Goal: Task Accomplishment & Management: Manage account settings

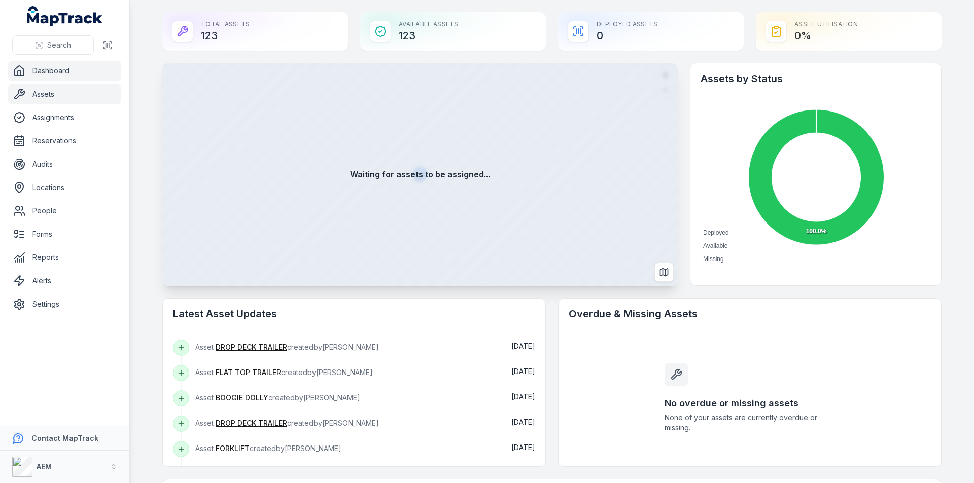
click at [40, 93] on link "Assets" at bounding box center [64, 94] width 113 height 20
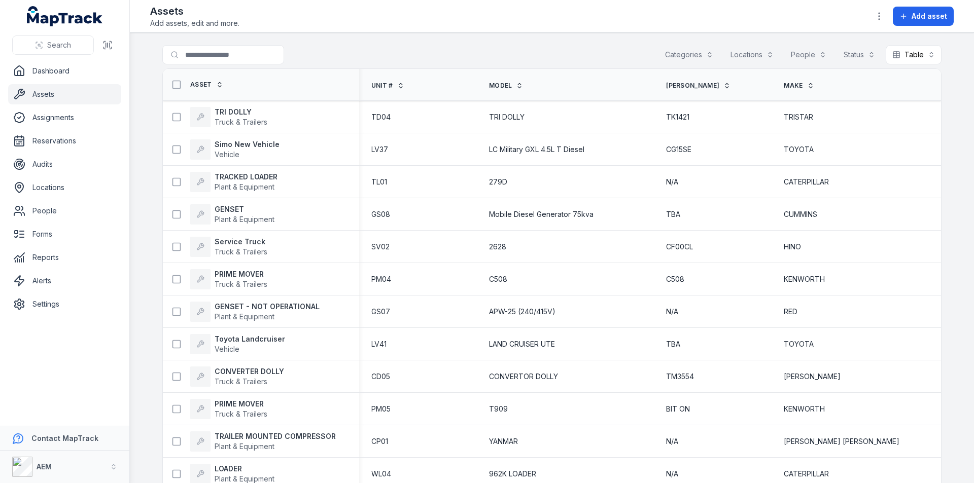
click at [375, 86] on th "Unit #" at bounding box center [418, 85] width 118 height 32
click at [387, 84] on span "Unit #" at bounding box center [382, 86] width 22 height 8
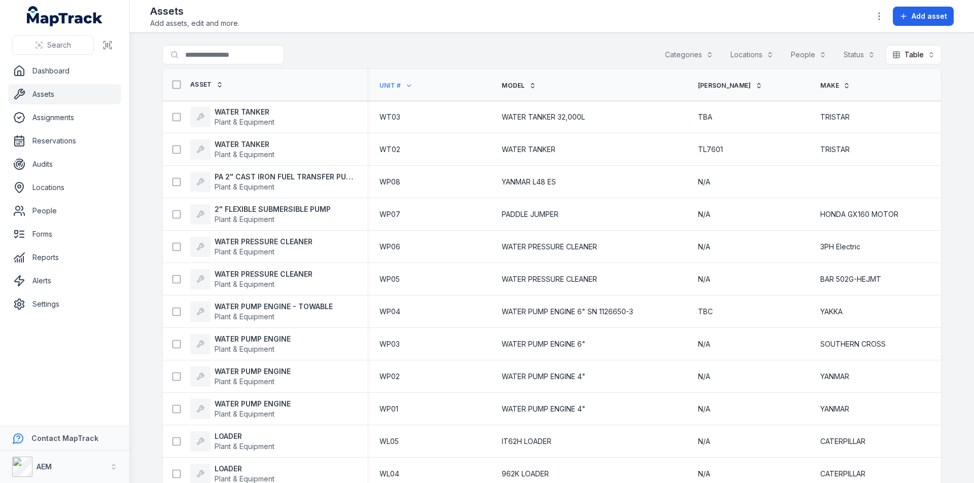
click at [393, 82] on span "Unit #" at bounding box center [390, 86] width 22 height 8
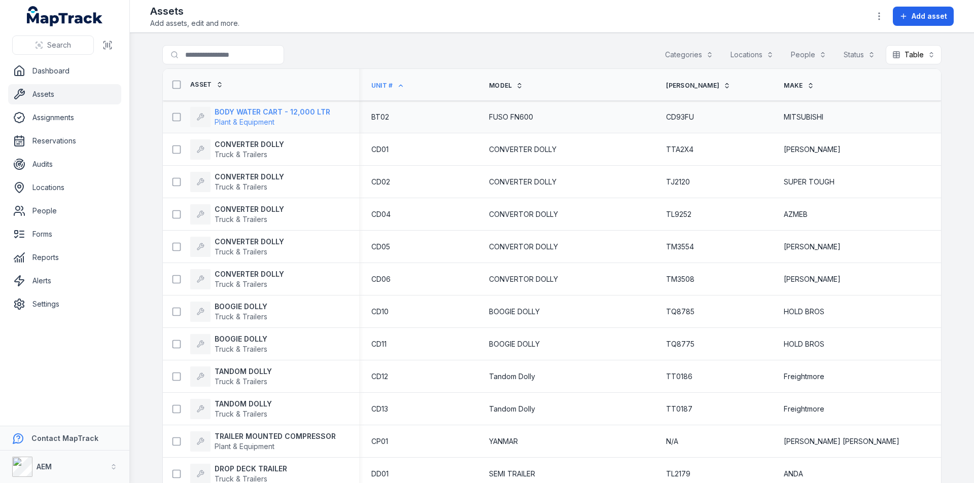
click at [239, 110] on strong "BODY WATER CART - 12,000 LTR" at bounding box center [272, 112] width 116 height 10
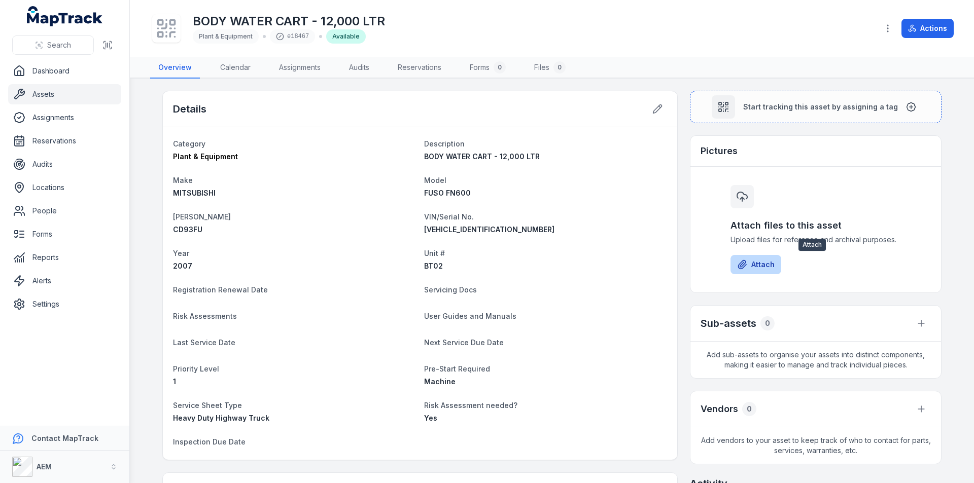
click at [749, 262] on button "Attach" at bounding box center [755, 264] width 51 height 19
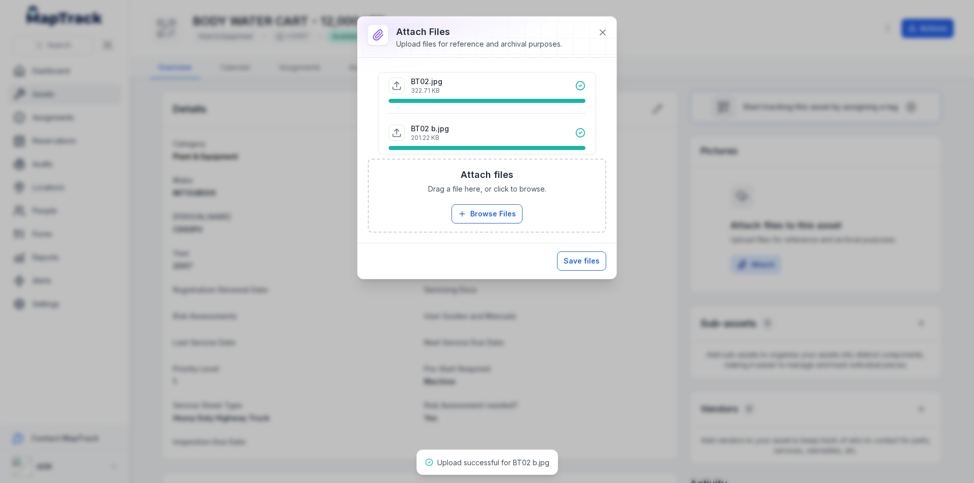
click at [583, 261] on button "Save files" at bounding box center [581, 261] width 49 height 19
